Goal: Task Accomplishment & Management: Contribute content

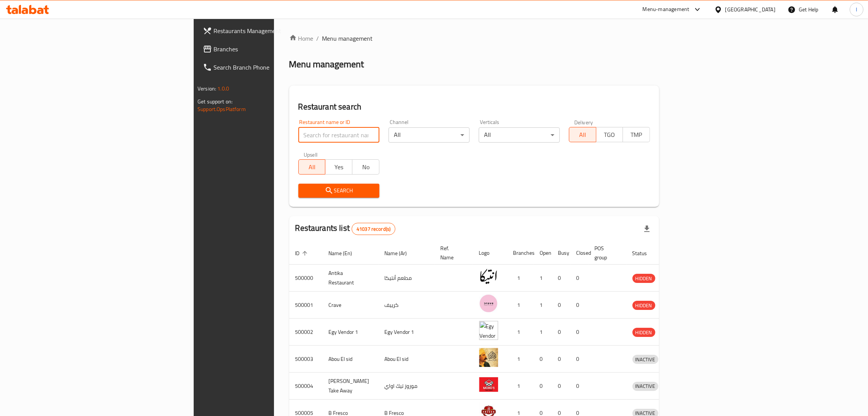
click at [298, 138] on input "search" at bounding box center [338, 135] width 81 height 15
paste input "686985"
type input "686985"
click button "Search" at bounding box center [338, 191] width 81 height 14
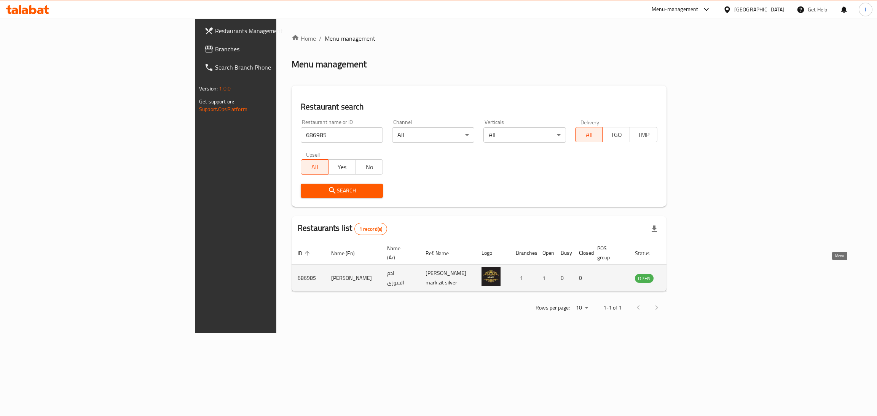
click at [684, 274] on icon "enhanced table" at bounding box center [679, 278] width 9 height 9
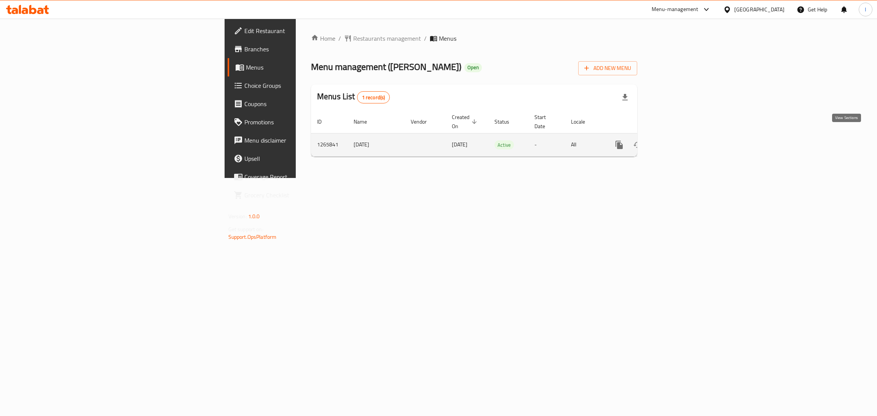
click at [679, 140] on icon "enhanced table" at bounding box center [674, 144] width 9 height 9
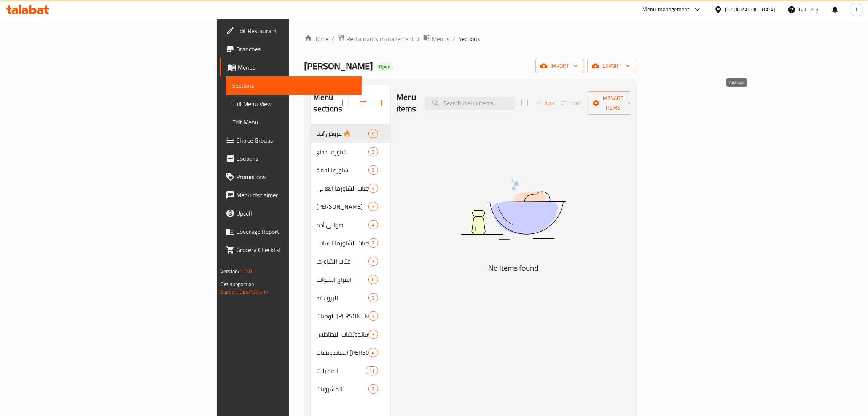
click at [555, 99] on span "Add" at bounding box center [544, 103] width 21 height 9
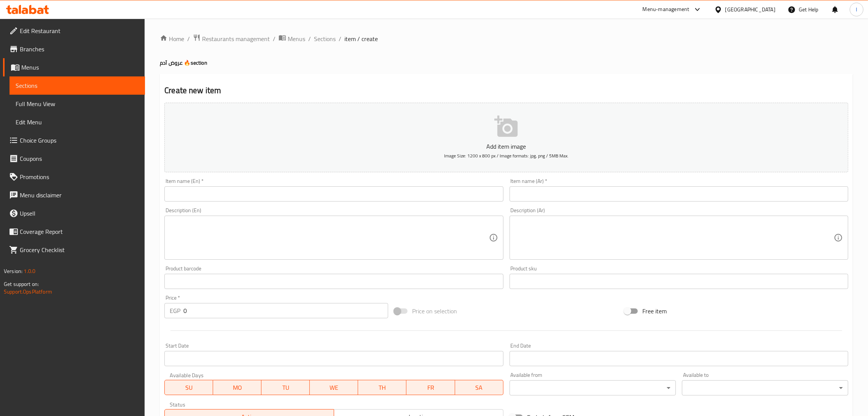
click at [350, 188] on input "text" at bounding box center [333, 194] width 339 height 15
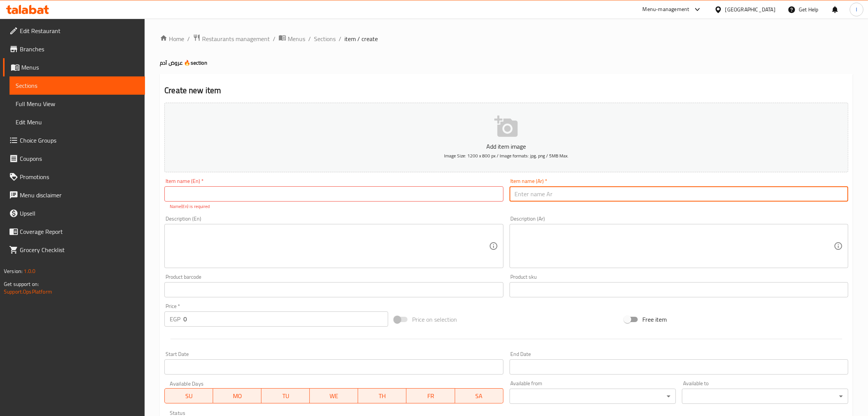
click at [603, 199] on input "text" at bounding box center [679, 194] width 339 height 15
type input "عرض دابل شاورما فراخ"
click at [474, 199] on input "text" at bounding box center [333, 194] width 339 height 15
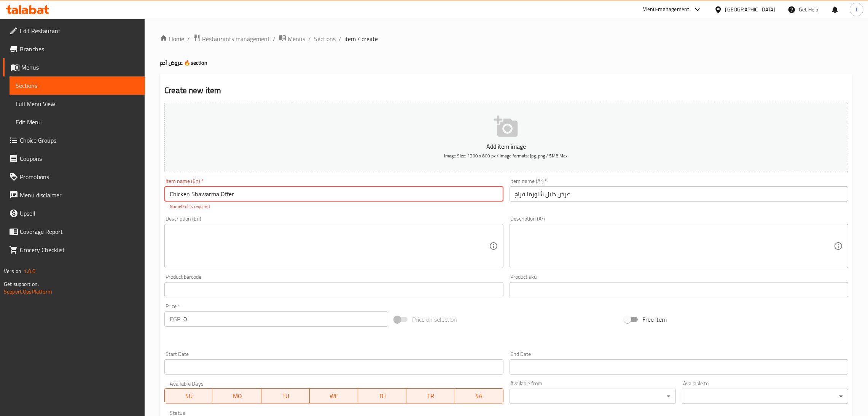
type input "Chicken Shawarma Offer"
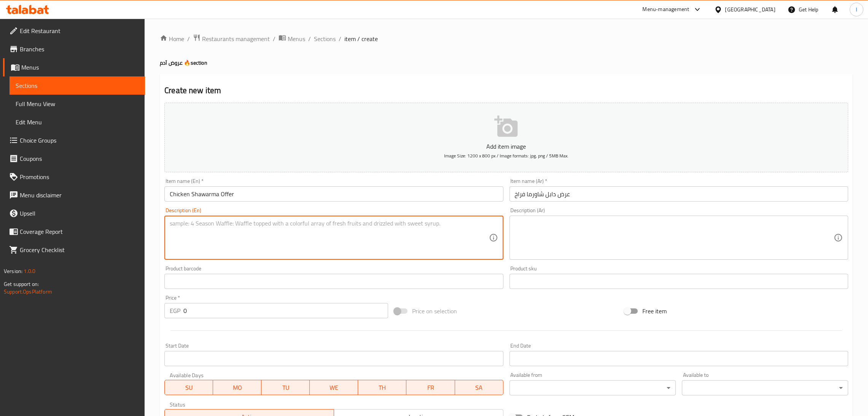
click at [400, 243] on textarea at bounding box center [329, 238] width 319 height 36
click at [474, 148] on p "Add item image" at bounding box center [506, 146] width 660 height 9
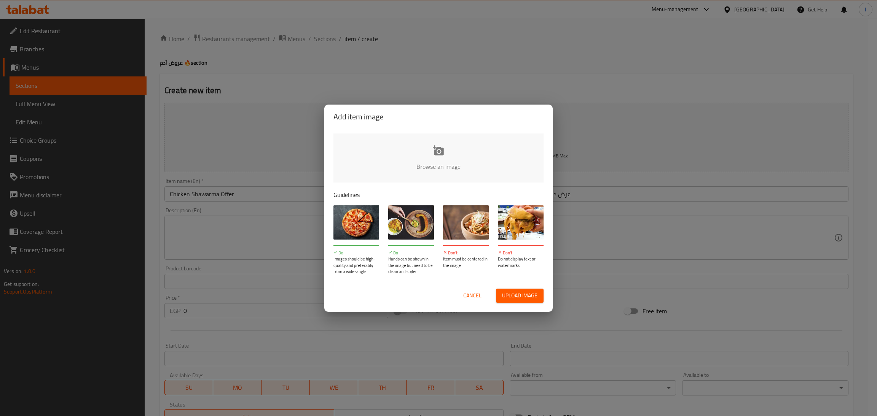
click at [430, 157] on input "file" at bounding box center [695, 169] width 725 height 71
type input "C:\fakepath\WhatsApp Image [DATE] 6.45.35 AM.jpeg"
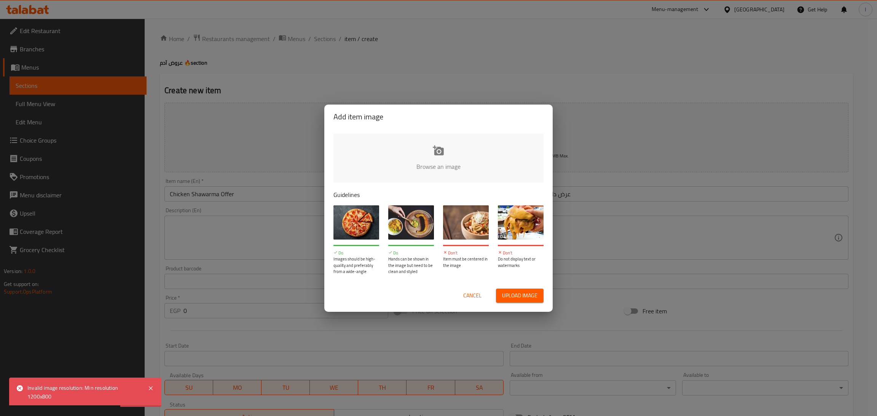
click at [483, 290] on button "Cancel" at bounding box center [472, 296] width 24 height 14
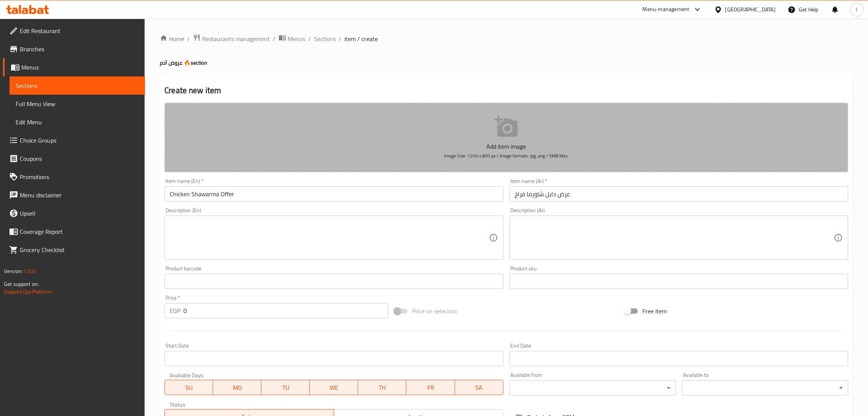
drag, startPoint x: 400, startPoint y: 142, endPoint x: 337, endPoint y: 116, distance: 67.9
click at [337, 116] on button "Add item image Image Size: 1200 x 800 px / Image formats: jpg, png / 5MB Max." at bounding box center [506, 138] width 684 height 70
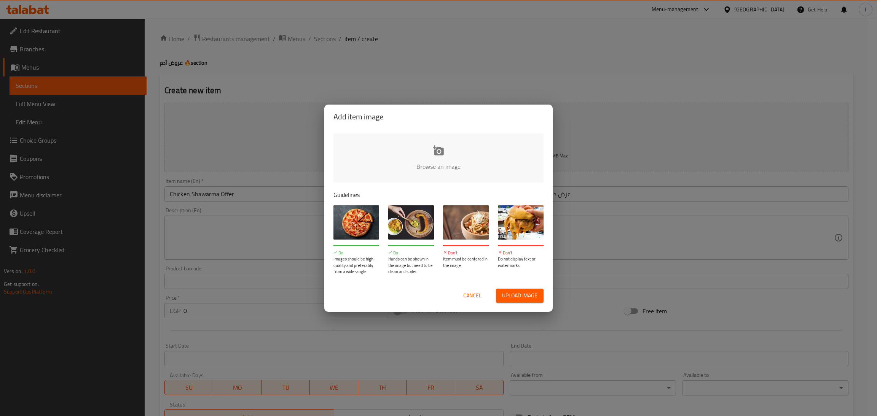
click at [534, 302] on button "Upload image" at bounding box center [520, 296] width 48 height 14
type input "C:\fakepath\WhatsApp Image [DATE] 6.45.35 AM.jpeg"
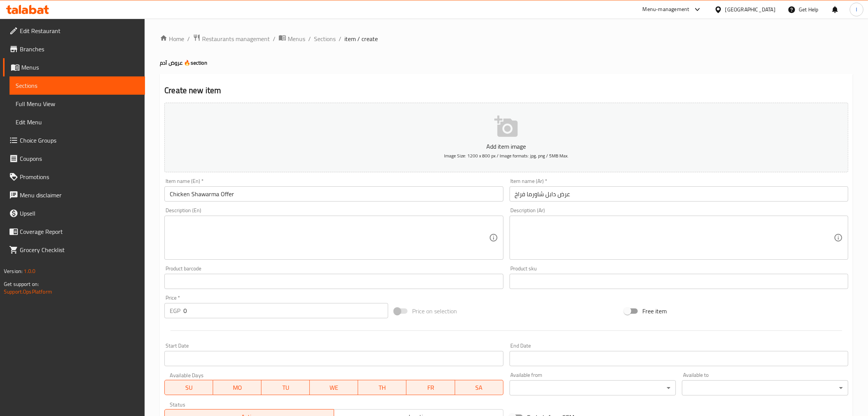
click at [28, 10] on icon at bounding box center [27, 9] width 43 height 9
